Goal: Task Accomplishment & Management: Complete application form

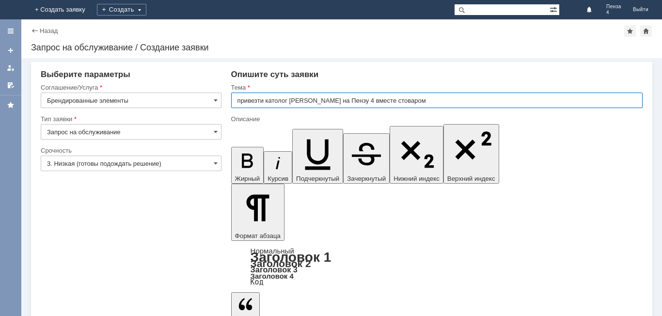
click at [402, 101] on input "привезти католог [PERSON_NAME] на Пензу 4 вместе стоваром" at bounding box center [437, 101] width 412 height 16
click at [237, 101] on input "привезти католог [PERSON_NAME] на Пензу 4 вместе с товаром" at bounding box center [437, 101] width 412 height 16
type input "Необходимо привезти католог [PERSON_NAME] на Пензу 4 вместе с товаром"
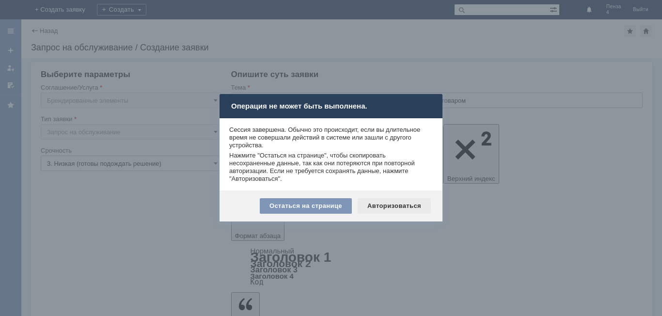
click at [384, 204] on div "Авторизоваться" at bounding box center [394, 206] width 73 height 16
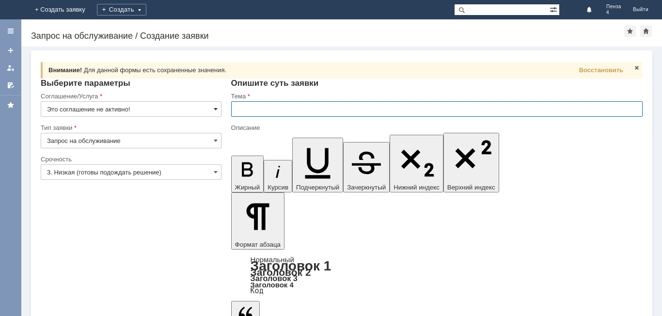
click at [217, 110] on span at bounding box center [216, 109] width 4 height 8
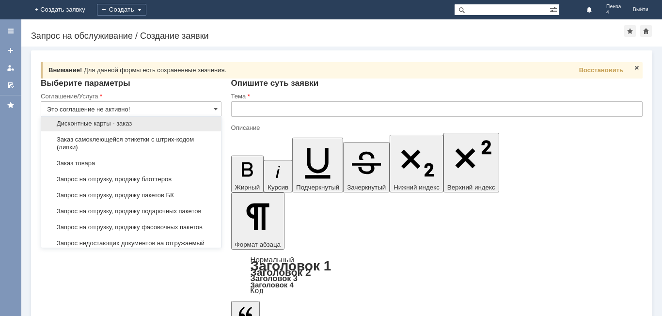
scroll to position [323, 0]
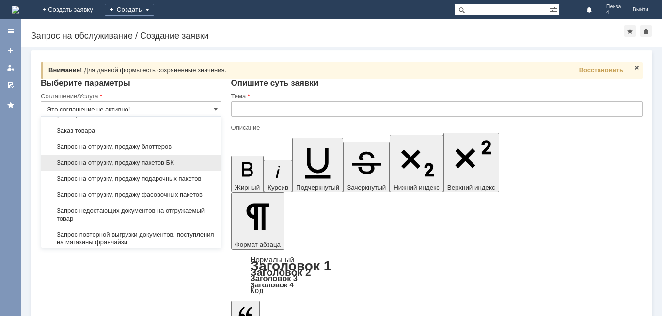
click at [190, 167] on span "Запрос на отгрузку, продажу пакетов БК" at bounding box center [131, 163] width 168 height 8
click at [190, 173] on input "3. Низкая (готовы подождать решение)" at bounding box center [131, 172] width 181 height 16
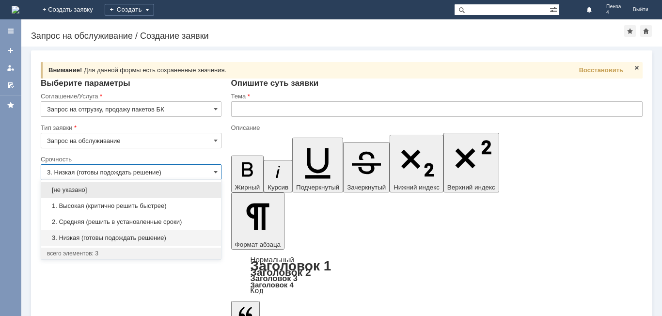
type input "Запрос на отгрузку, продажу пакетов БК"
click at [240, 110] on input "text" at bounding box center [437, 109] width 412 height 16
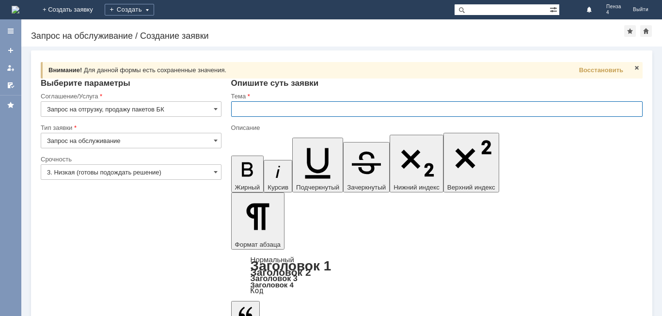
type input "3. Низкая (готовы подождать решение)"
type input "Пакеты маленькие и средние привезти с отгрузкой товаров на пензу 4"
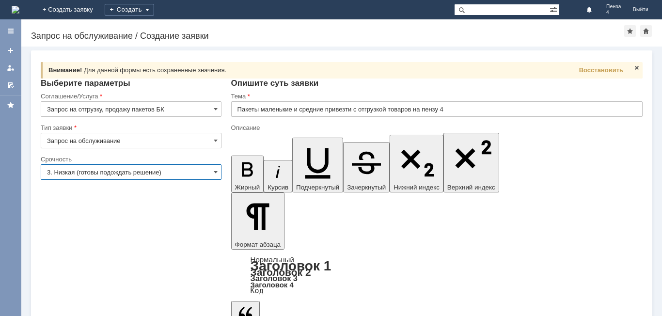
click at [212, 170] on input "3. Низкая (готовы подождать решение)" at bounding box center [131, 172] width 181 height 16
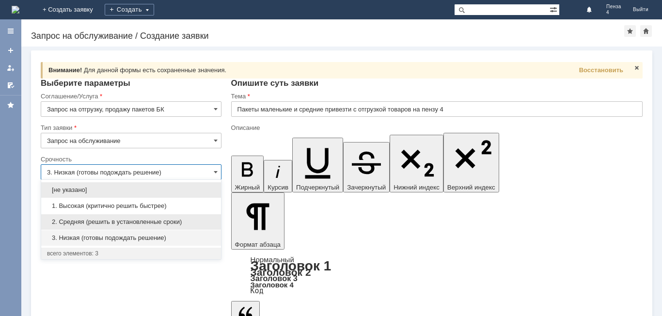
click at [189, 221] on span "2. Средняя (решить в установленные сроки)" at bounding box center [131, 222] width 168 height 8
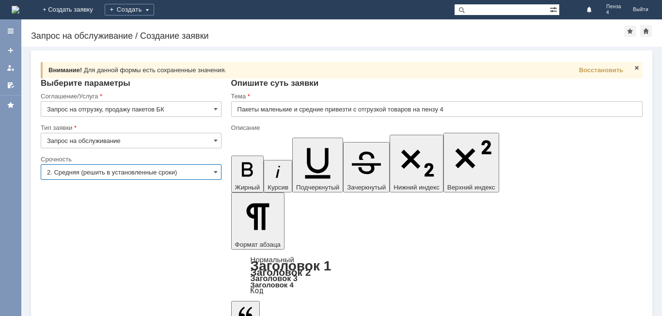
type input "2. Средняя (решить в установленные сроки)"
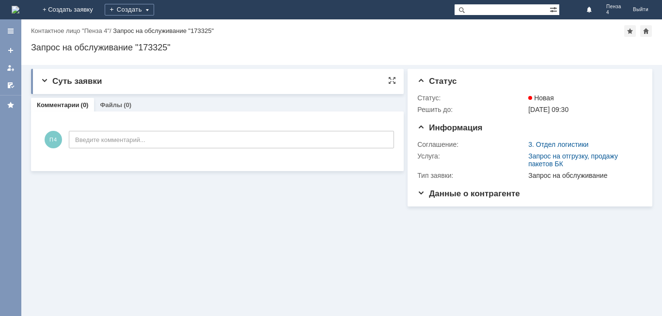
click at [106, 84] on div "Суть заявки" at bounding box center [218, 82] width 355 height 10
click at [65, 78] on span "Суть заявки" at bounding box center [71, 81] width 61 height 9
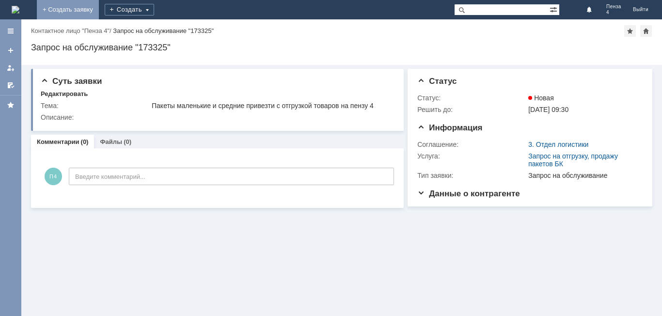
click at [99, 9] on link "+ Создать заявку" at bounding box center [68, 9] width 62 height 19
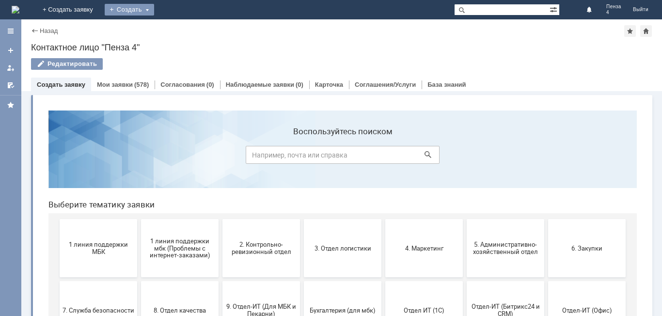
click at [154, 10] on div "Создать" at bounding box center [129, 10] width 49 height 12
click at [180, 29] on link "Заявка" at bounding box center [144, 29] width 74 height 12
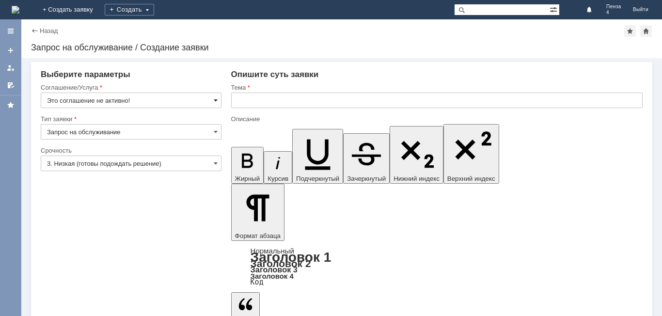
click at [217, 100] on span at bounding box center [216, 100] width 4 height 8
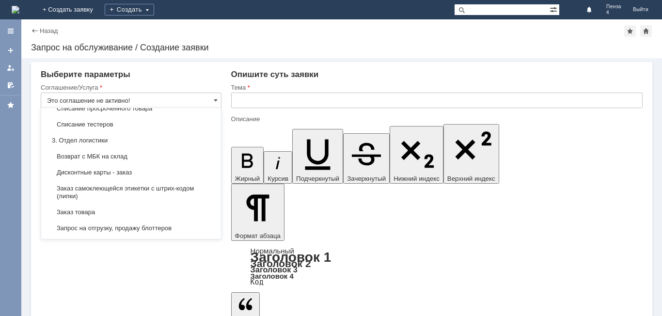
scroll to position [242, 0]
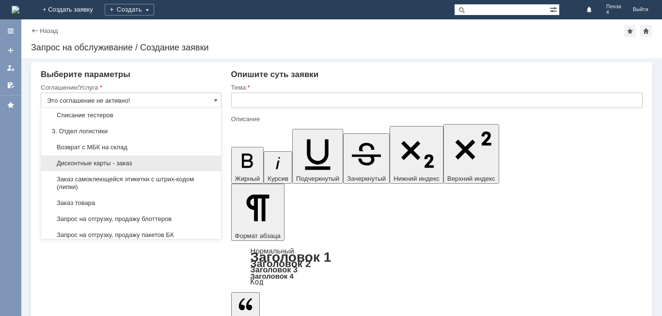
click at [169, 166] on div "Дисконтные карты - заказ" at bounding box center [131, 164] width 180 height 16
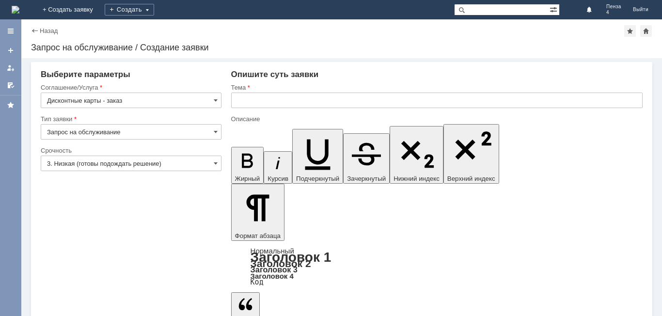
type input "Дисконтные карты - заказ"
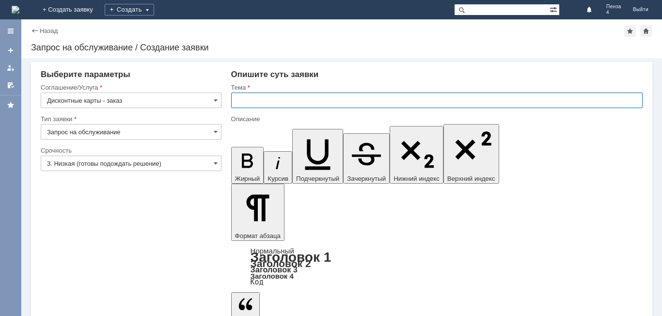
click at [243, 98] on input "text" at bounding box center [437, 101] width 412 height 16
click at [413, 101] on input "Привезите дисконтные карты на магазин Пенза 4 вместе стоваром" at bounding box center [437, 101] width 412 height 16
type input "Привезите дисконтные карты на магазин Пенза 4 вместе с товаром"
